Goal: Information Seeking & Learning: Learn about a topic

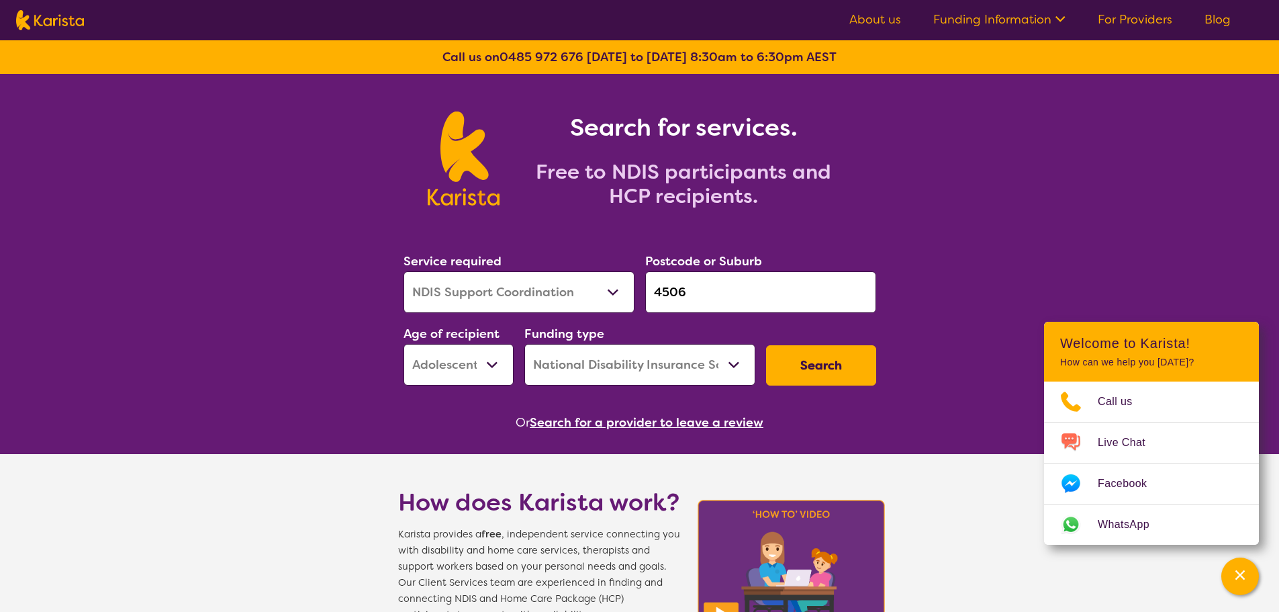
select select "NDIS Support Coordination"
select select "AS"
select select "NDIS"
click at [650, 289] on input "4506" at bounding box center [760, 292] width 231 height 42
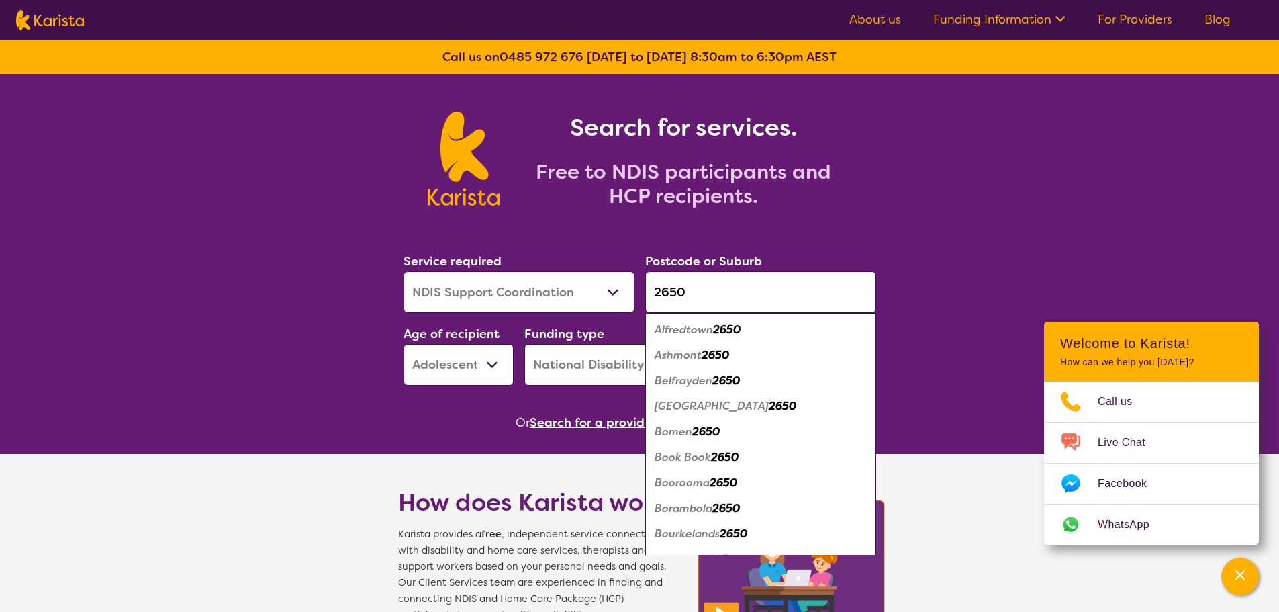
type input "2650"
click at [482, 363] on select "Early Childhood - 0 to 9 Child - 10 to 11 Adolescent - 12 to 17 Adult - 18 to 6…" at bounding box center [459, 365] width 110 height 42
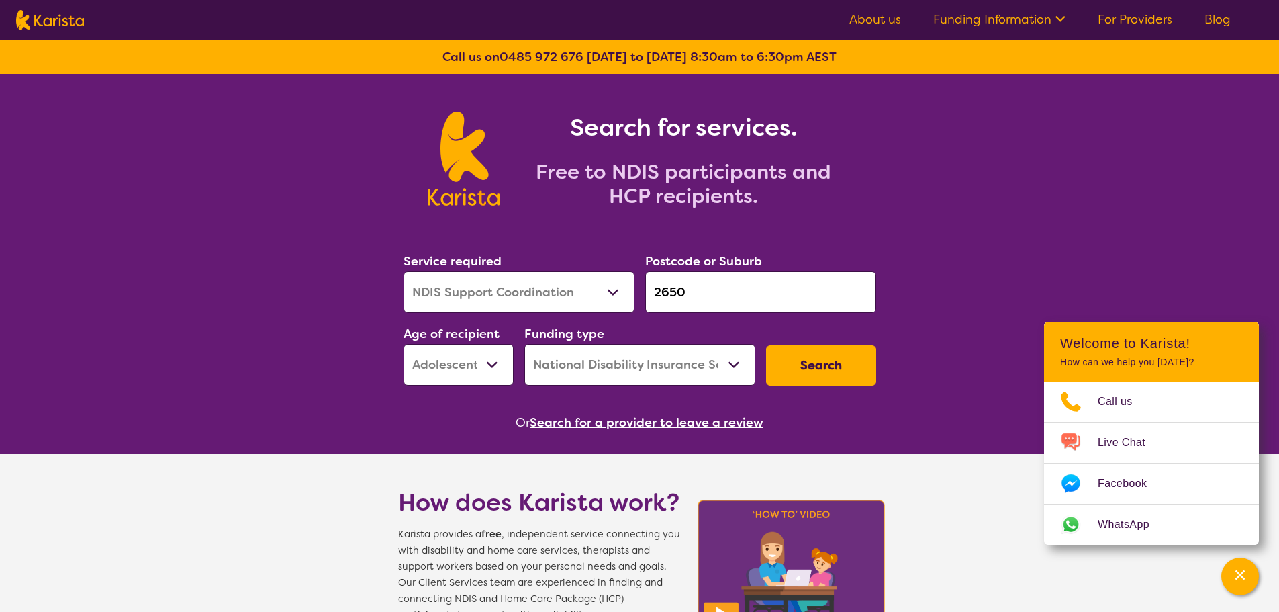
select select "EC"
click at [404, 344] on select "Early Childhood - 0 to 9 Child - 10 to 11 Adolescent - 12 to 17 Adult - 18 to 6…" at bounding box center [459, 365] width 110 height 42
click at [505, 289] on select "Allied Health Assistant Assessment ([MEDICAL_DATA] or [MEDICAL_DATA]) Behaviour…" at bounding box center [519, 292] width 231 height 42
click at [404, 271] on select "Allied Health Assistant Assessment ([MEDICAL_DATA] or [MEDICAL_DATA]) Behaviour…" at bounding box center [519, 292] width 231 height 42
click at [817, 362] on button "Search" at bounding box center [821, 365] width 110 height 40
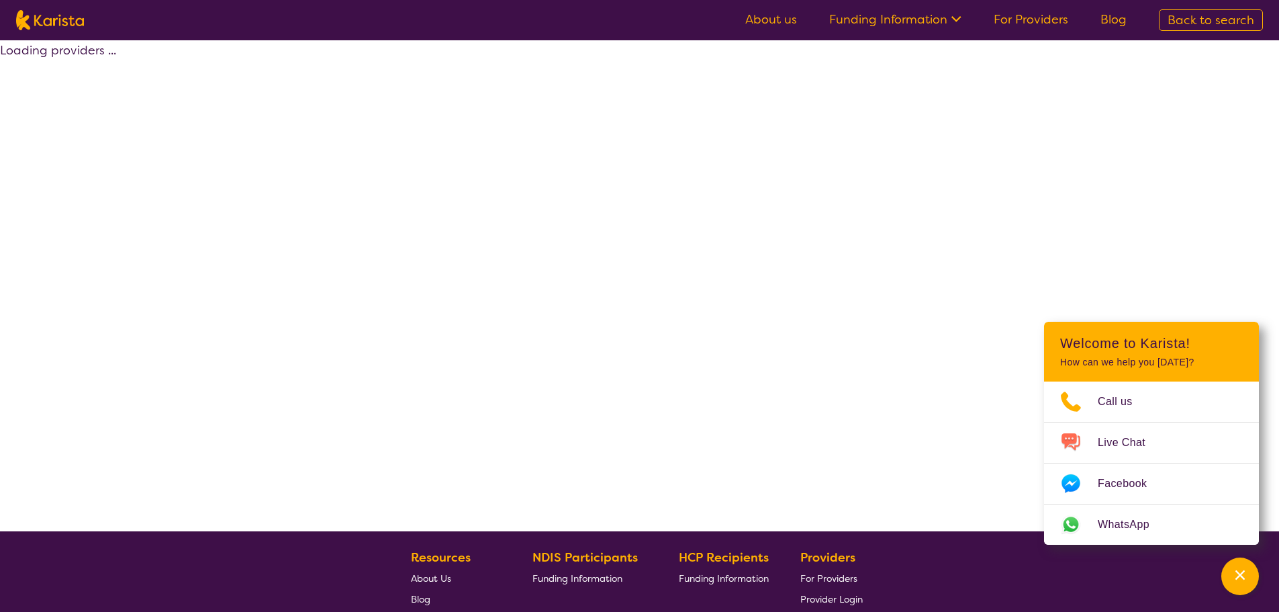
select select "NDIS"
select select "NDIS Support Coordination"
select select "EC"
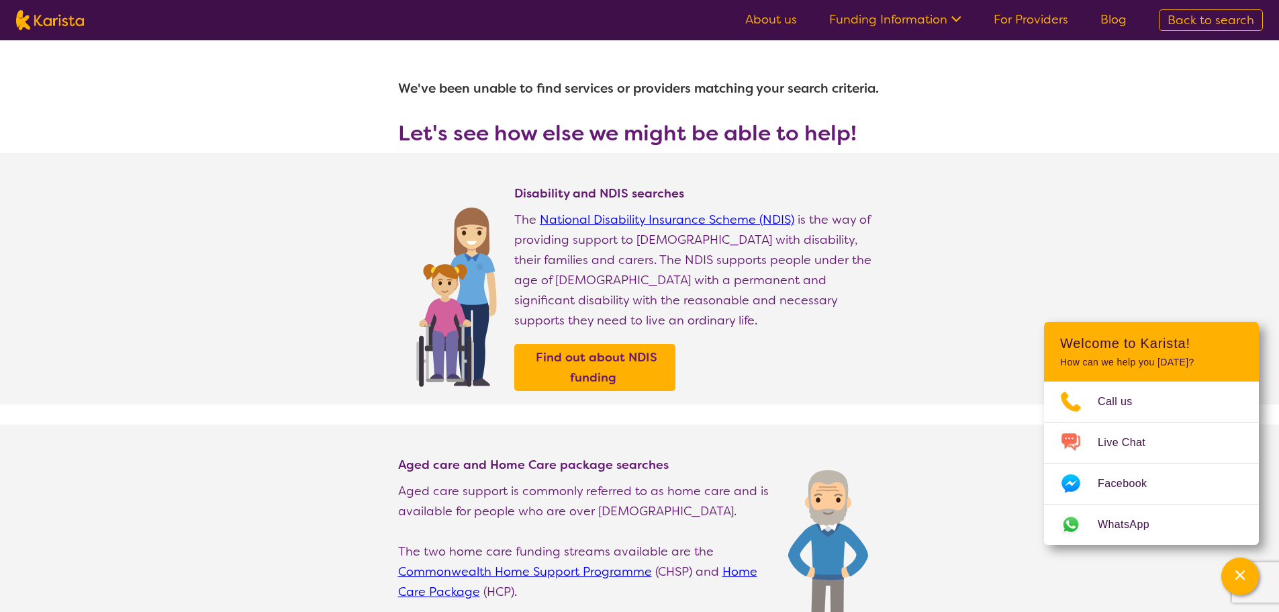
select select "NDIS Support Coordination"
select select "EC"
select select "NDIS"
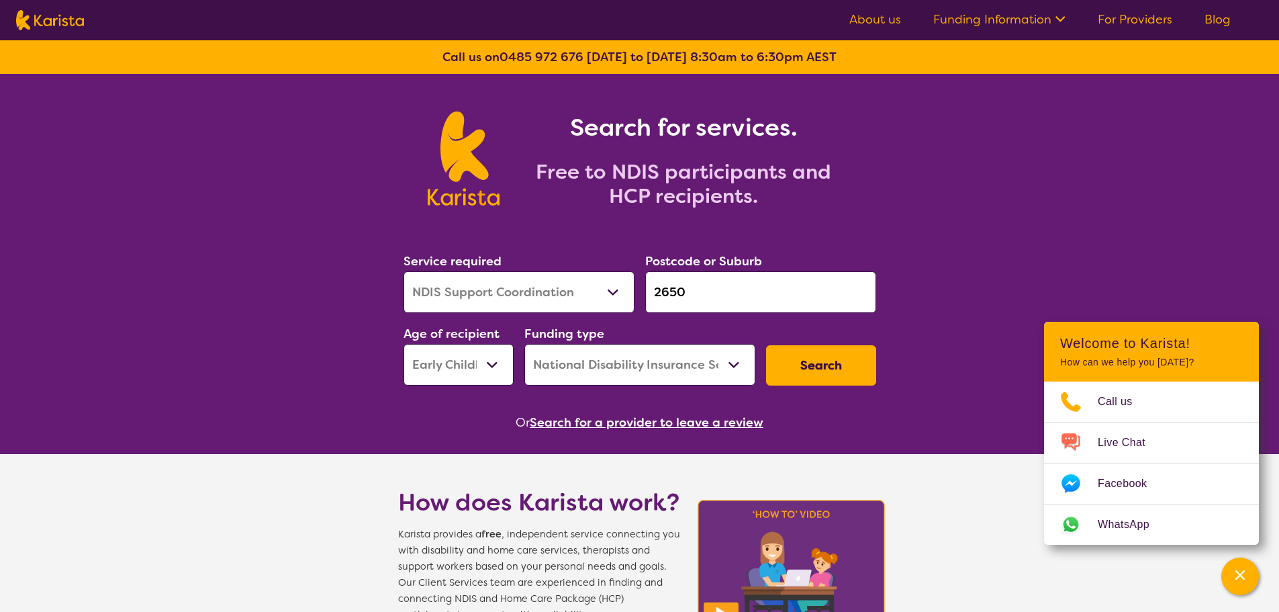
click at [491, 361] on select "Early Childhood - 0 to 9 Child - 10 to 11 Adolescent - 12 to 17 Adult - 18 to 6…" at bounding box center [459, 365] width 110 height 42
select select "CH"
click at [404, 344] on select "Early Childhood - 0 to 9 Child - 10 to 11 Adolescent - 12 to 17 Adult - 18 to 6…" at bounding box center [459, 365] width 110 height 42
click at [815, 367] on button "Search" at bounding box center [821, 365] width 110 height 40
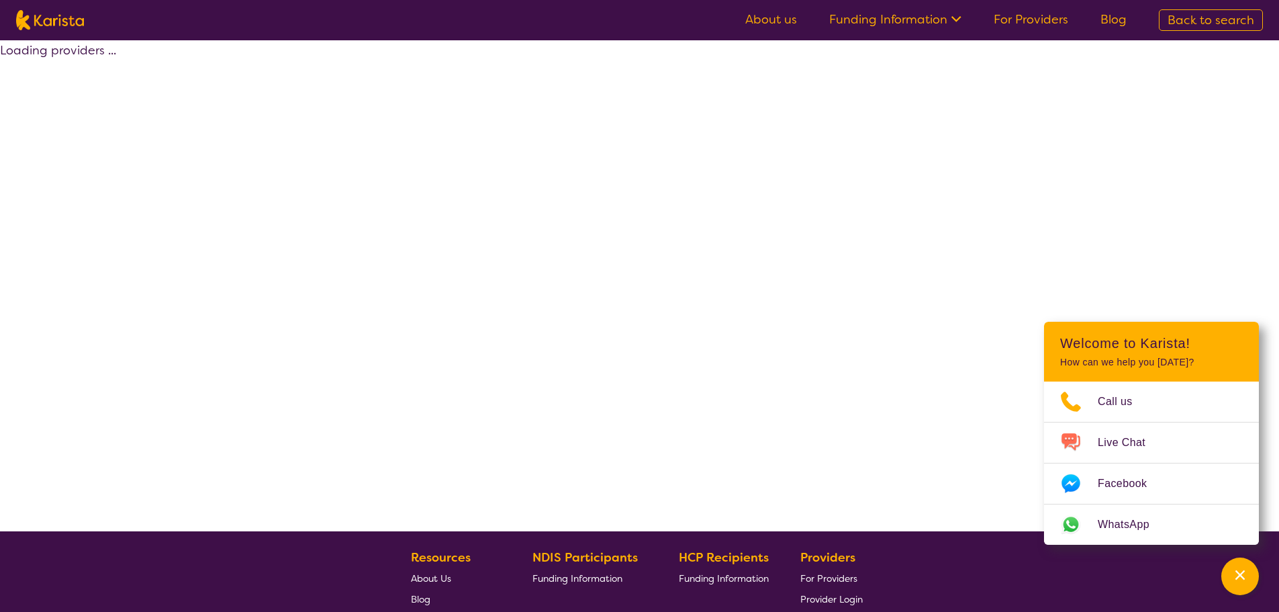
select select "NDIS"
select select "NDIS Support Coordination"
select select "CH"
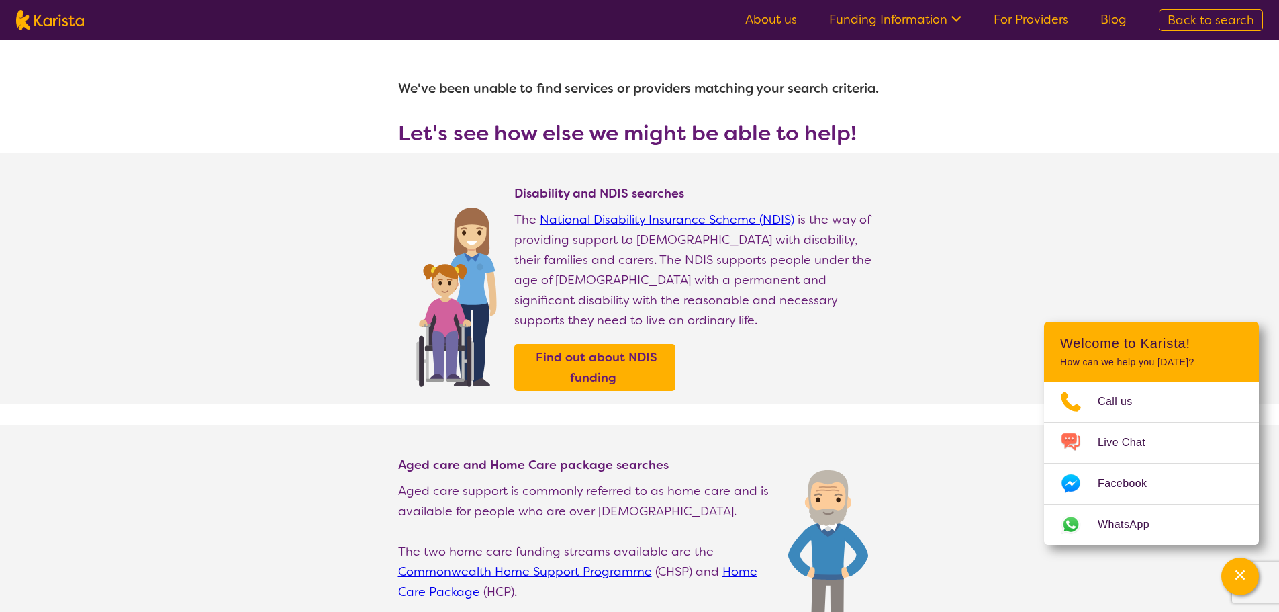
select select "NDIS Support Coordination"
select select "CH"
select select "NDIS"
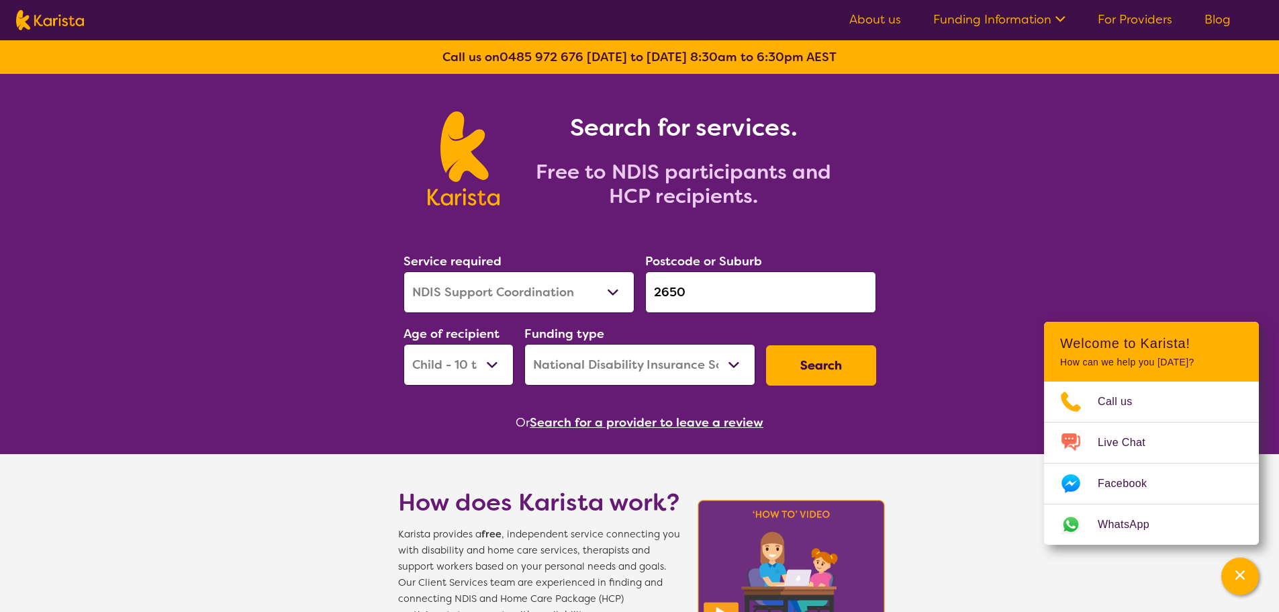
click at [475, 363] on select "Early Childhood - 0 to 9 Child - 10 to 11 Adolescent - 12 to 17 Adult - 18 to 6…" at bounding box center [459, 365] width 110 height 42
select select "AS"
click at [404, 344] on select "Early Childhood - 0 to 9 Child - 10 to 11 Adolescent - 12 to 17 Adult - 18 to 6…" at bounding box center [459, 365] width 110 height 42
click at [829, 376] on button "Search" at bounding box center [821, 365] width 110 height 40
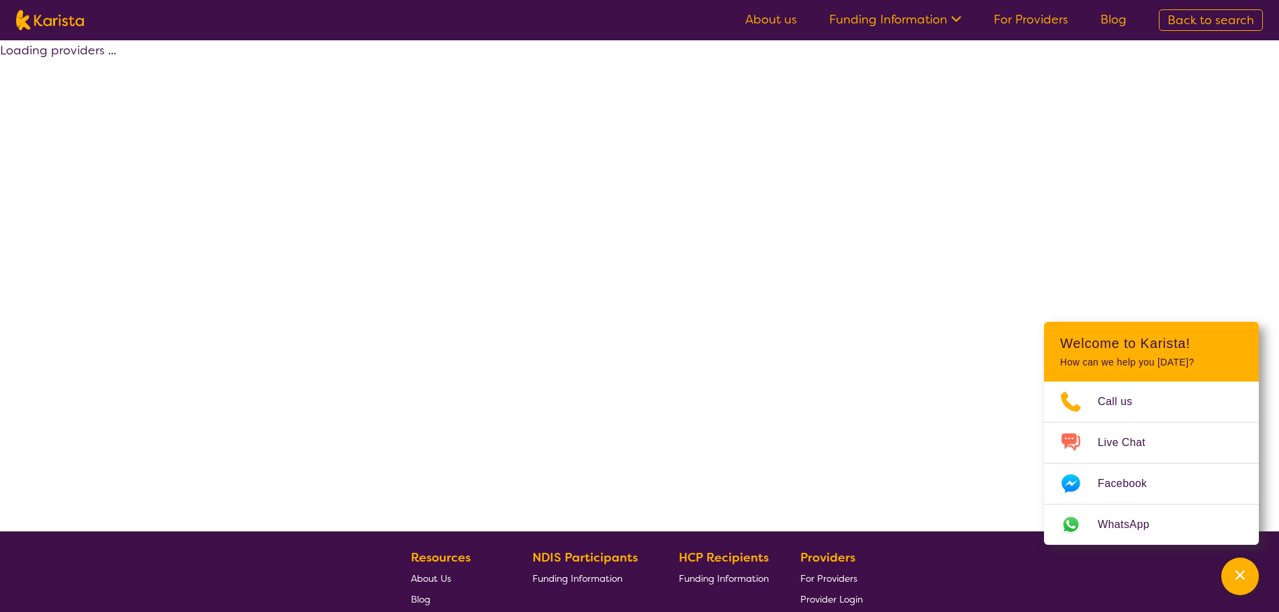
select select "NDIS"
select select "NDIS Support Coordination"
select select "AS"
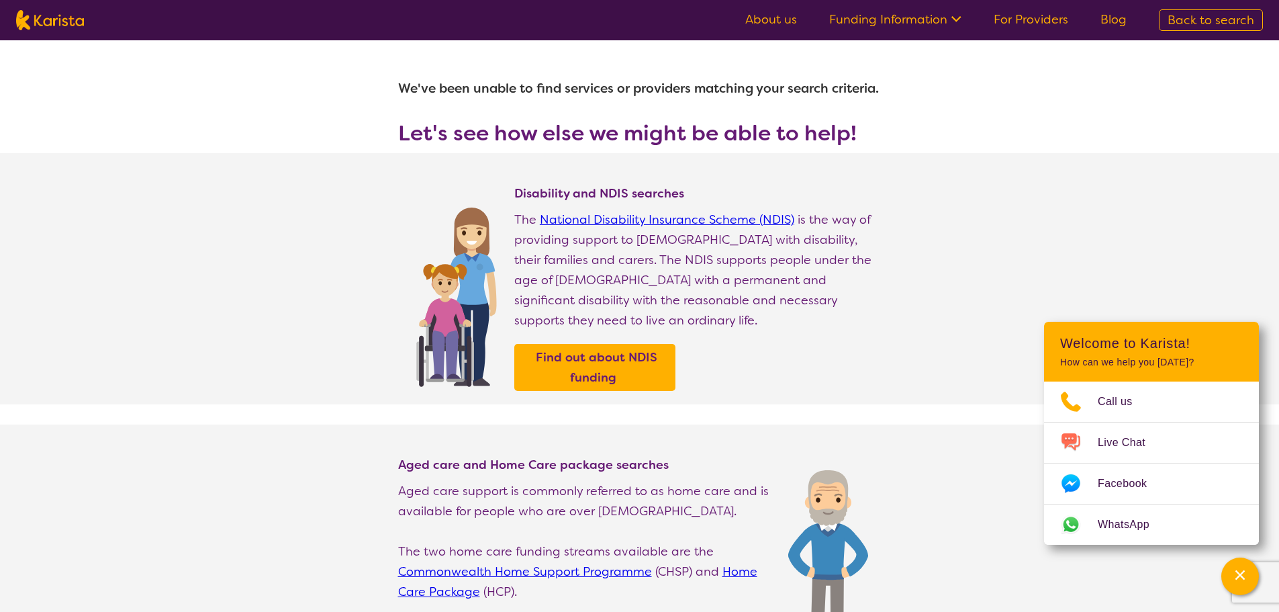
select select "NDIS Support Coordination"
select select "AS"
select select "NDIS"
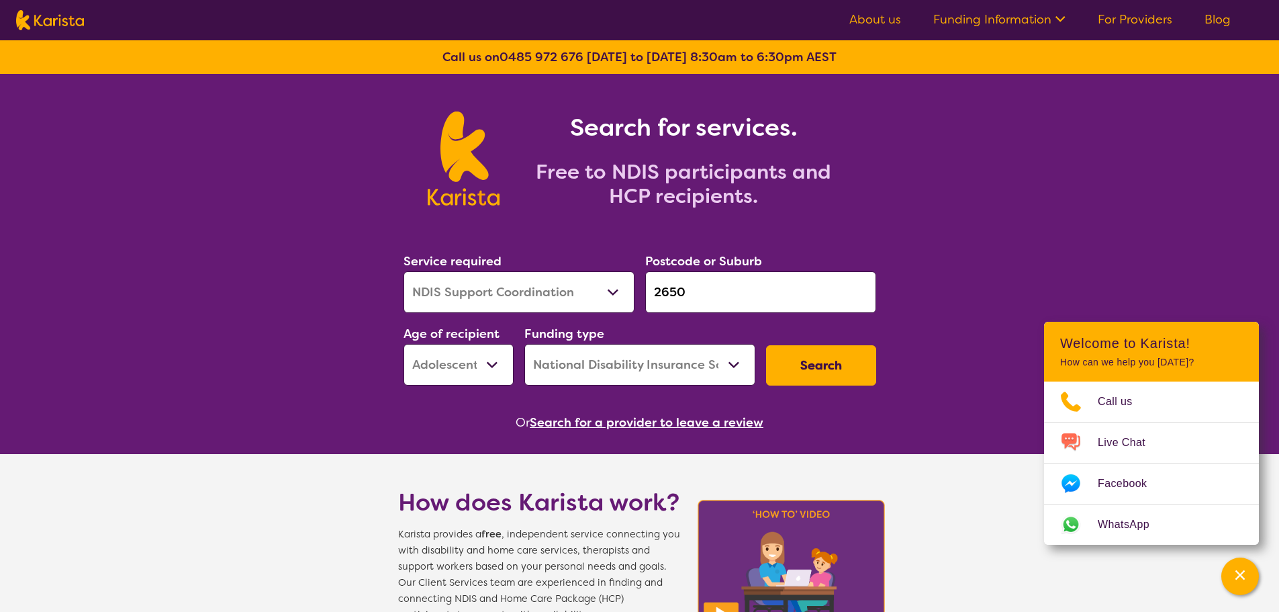
click at [496, 361] on select "Early Childhood - 0 to 9 Child - 10 to 11 Adolescent - 12 to 17 Adult - 18 to 6…" at bounding box center [459, 365] width 110 height 42
select select "AD"
click at [404, 344] on select "Early Childhood - 0 to 9 Child - 10 to 11 Adolescent - 12 to 17 Adult - 18 to 6…" at bounding box center [459, 365] width 110 height 42
click at [798, 365] on button "Search" at bounding box center [821, 365] width 110 height 40
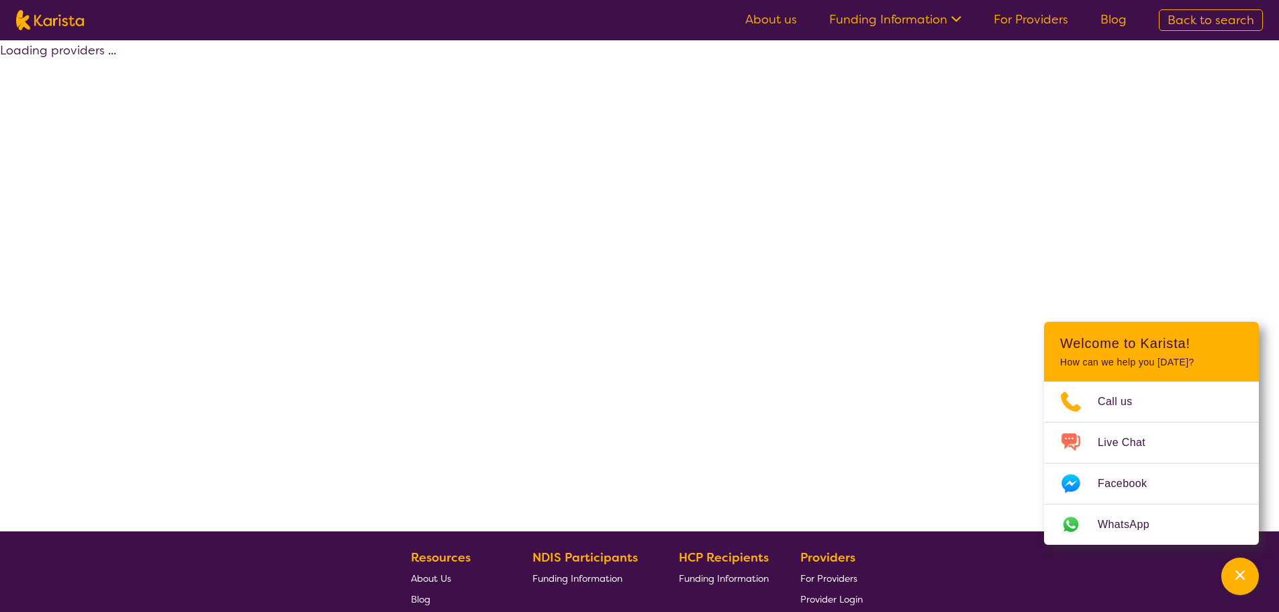
select select "NDIS"
select select "NDIS Support Coordination"
select select "AD"
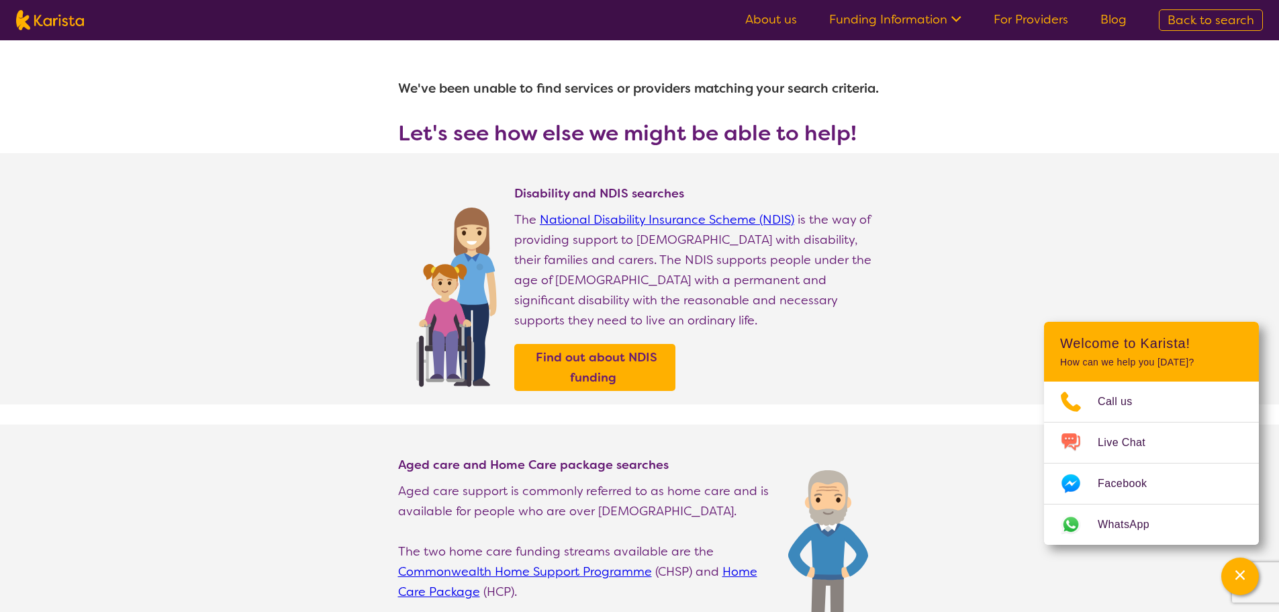
select select "NDIS Support Coordination"
select select "AD"
select select "NDIS"
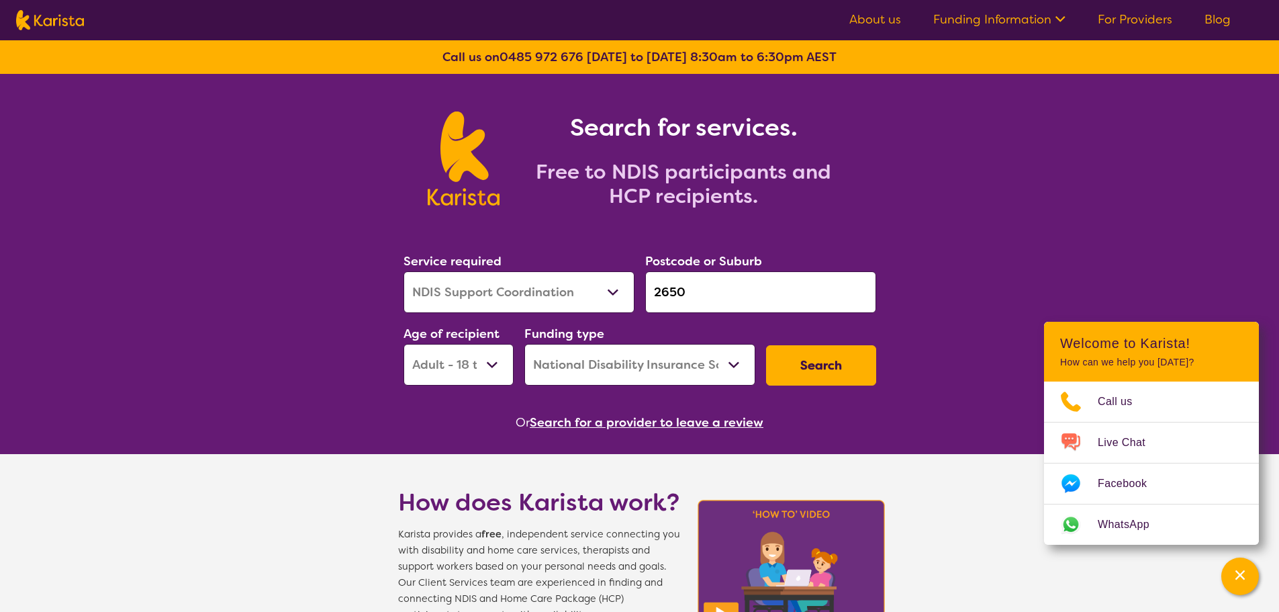
click at [494, 372] on select "Early Childhood - 0 to 9 Child - 10 to 11 Adolescent - 12 to 17 Adult - 18 to 6…" at bounding box center [459, 365] width 110 height 42
select select "AG"
click at [404, 344] on select "Early Childhood - 0 to 9 Child - 10 to 11 Adolescent - 12 to 17 Adult - 18 to 6…" at bounding box center [459, 365] width 110 height 42
click at [852, 368] on button "Search" at bounding box center [821, 365] width 110 height 40
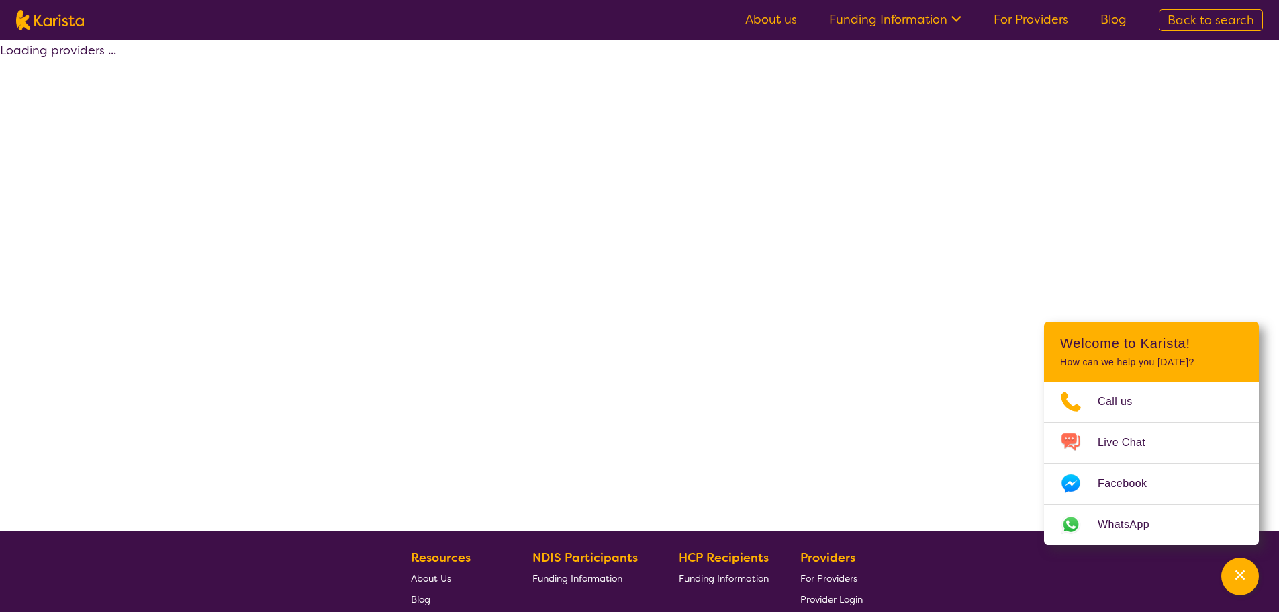
select select "NDIS"
select select "NDIS Support Coordination"
select select "AG"
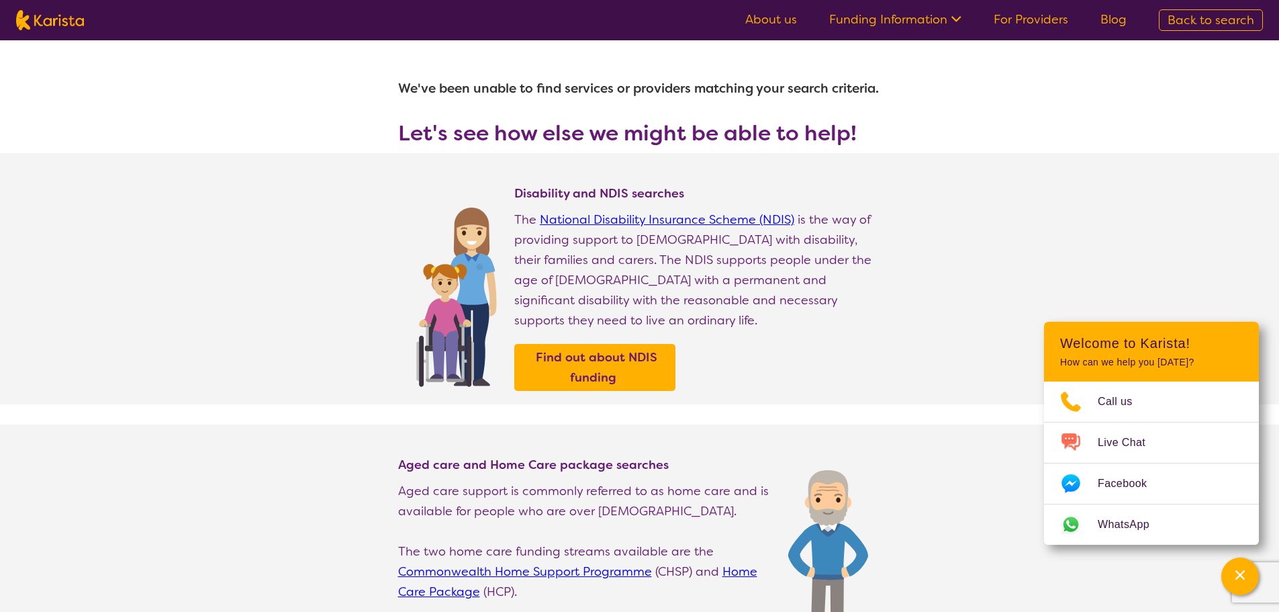
select select "NDIS Support Coordination"
select select "AG"
select select "NDIS"
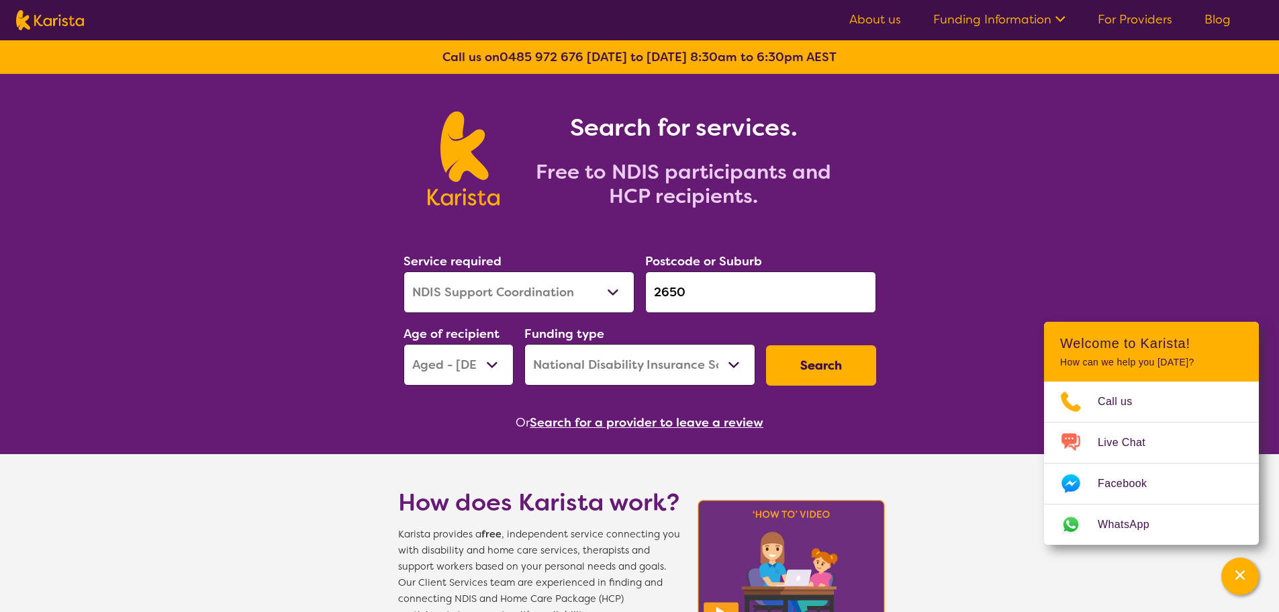
click at [502, 293] on select "Allied Health Assistant Assessment ([MEDICAL_DATA] or [MEDICAL_DATA]) Behaviour…" at bounding box center [519, 292] width 231 height 42
select select "Behaviour support"
click at [404, 271] on select "Allied Health Assistant Assessment ([MEDICAL_DATA] or [MEDICAL_DATA]) Behaviour…" at bounding box center [519, 292] width 231 height 42
click at [494, 359] on select "Early Childhood - 0 to 9 Child - 10 to 11 Adolescent - 12 to 17 Adult - 18 to 6…" at bounding box center [459, 365] width 110 height 42
select select "EC"
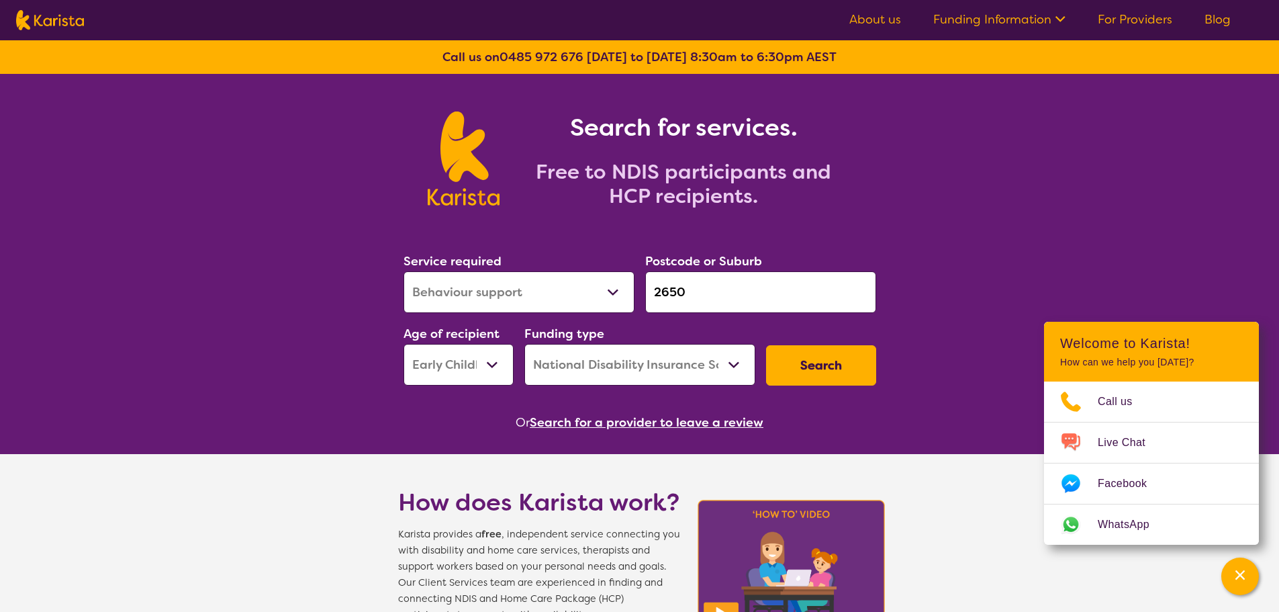
click at [404, 344] on select "Early Childhood - 0 to 9 Child - 10 to 11 Adolescent - 12 to 17 Adult - 18 to 6…" at bounding box center [459, 365] width 110 height 42
click at [785, 370] on button "Search" at bounding box center [821, 365] width 110 height 40
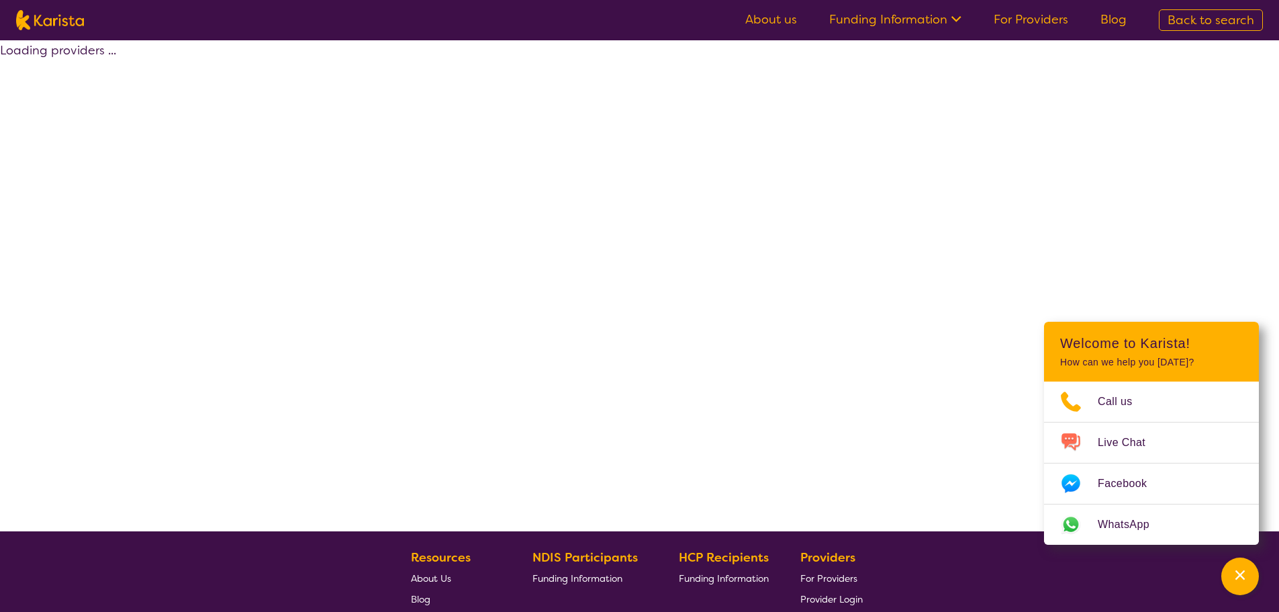
select select "by_score"
